Goal: Information Seeking & Learning: Learn about a topic

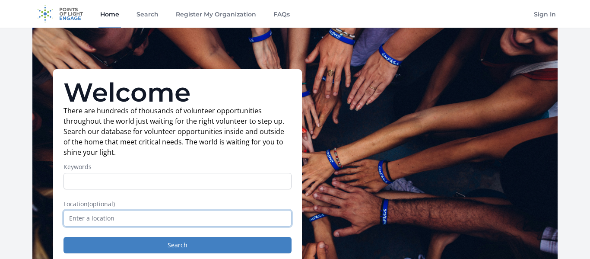
click at [134, 214] on input "text" at bounding box center [178, 218] width 228 height 16
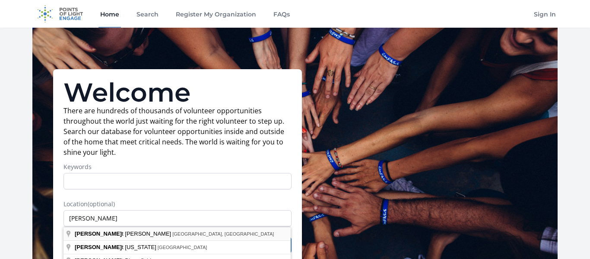
type input "West Henrietta, NY, USA"
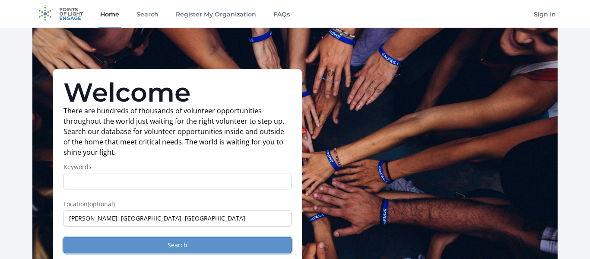
click at [171, 251] on button "Search" at bounding box center [178, 245] width 228 height 16
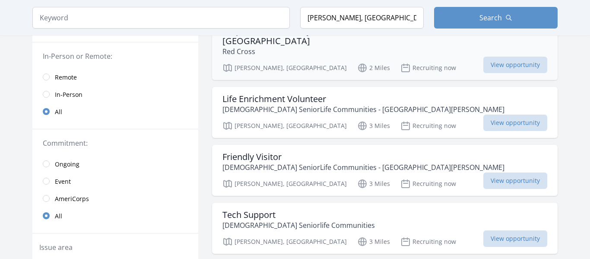
scroll to position [109, 0]
click at [70, 98] on span "In-Person" at bounding box center [69, 93] width 28 height 10
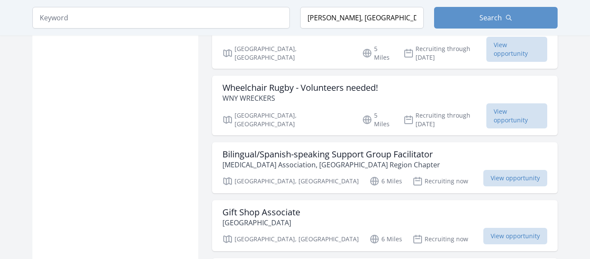
scroll to position [1005, 0]
click at [309, 82] on h3 "Wheelchair Rugby - Volunteers needed!" at bounding box center [300, 87] width 156 height 10
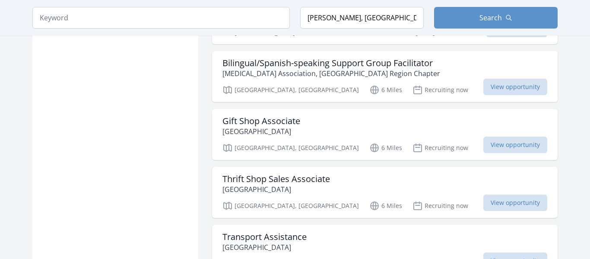
scroll to position [1095, 0]
click at [300, 127] on p "Monroe Community Hospital" at bounding box center [261, 132] width 78 height 10
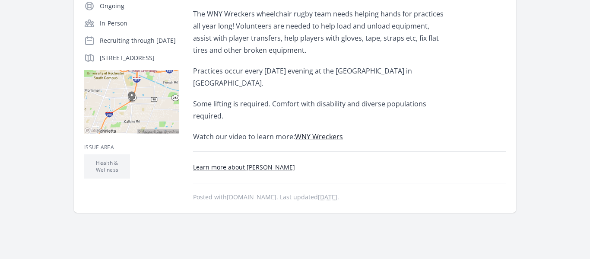
scroll to position [174, 0]
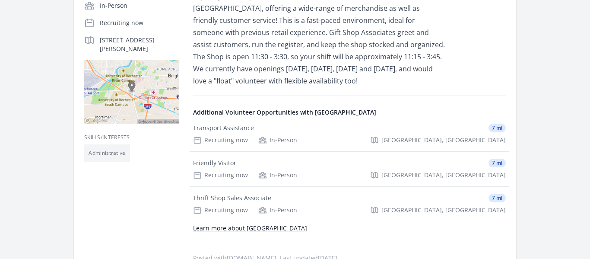
scroll to position [194, 0]
